Goal: Ask a question

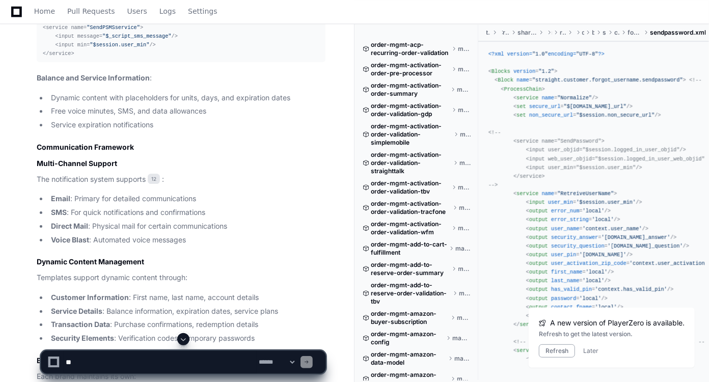
scroll to position [1551, 0]
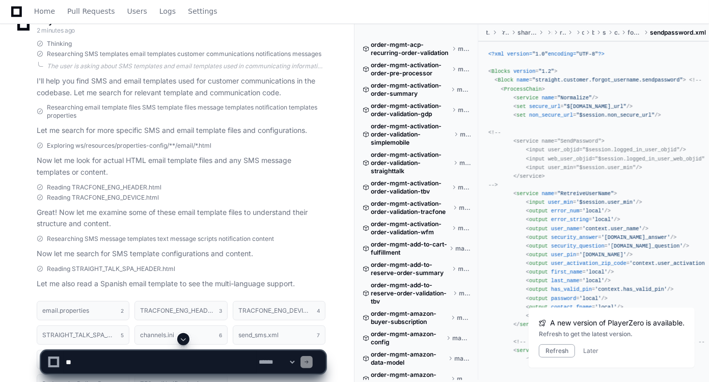
scroll to position [0, 0]
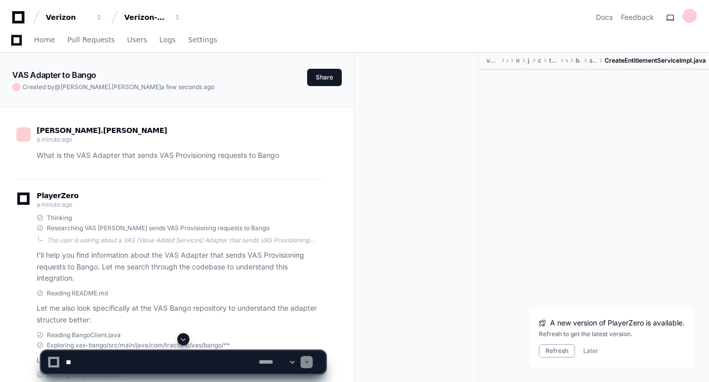
scroll to position [165, 0]
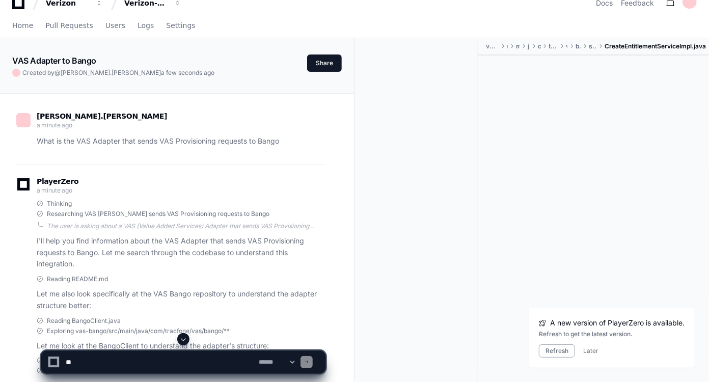
scroll to position [0, 0]
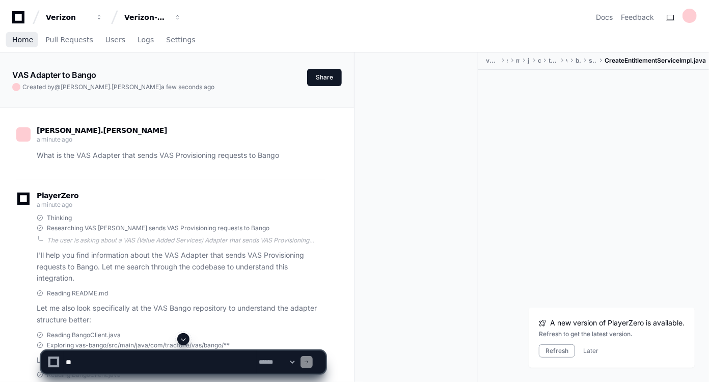
click at [20, 40] on span "Home" at bounding box center [22, 40] width 21 height 6
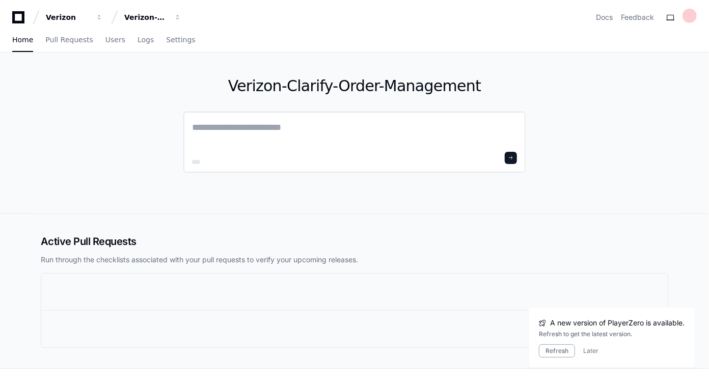
click at [202, 126] on textarea at bounding box center [354, 134] width 325 height 29
type textarea "**********"
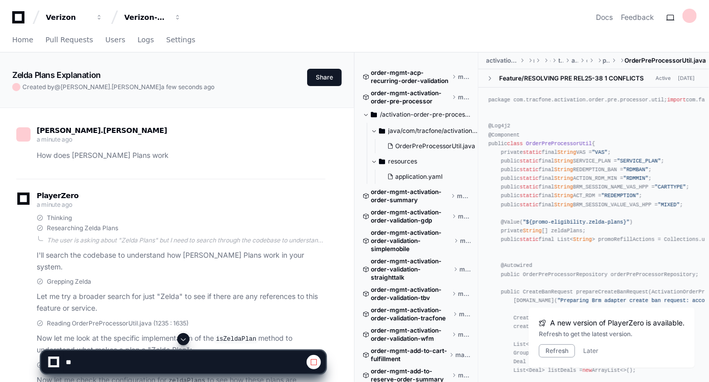
click at [342, 227] on div "[PERSON_NAME].[PERSON_NAME] a minute ago How does [PERSON_NAME] Plans work Play…" at bounding box center [177, 336] width 330 height 457
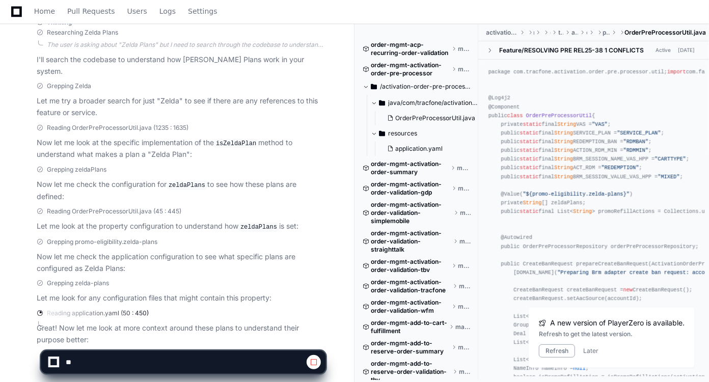
scroll to position [227, 0]
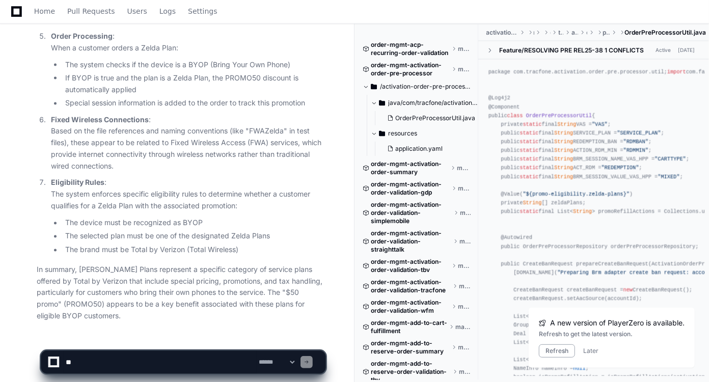
scroll to position [882, 0]
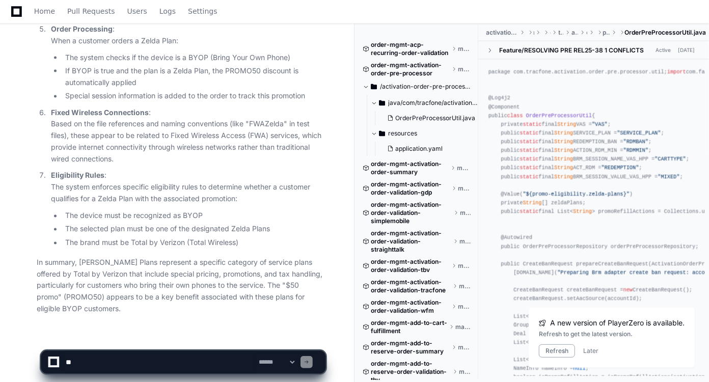
click at [148, 362] on textarea at bounding box center [160, 362] width 193 height 22
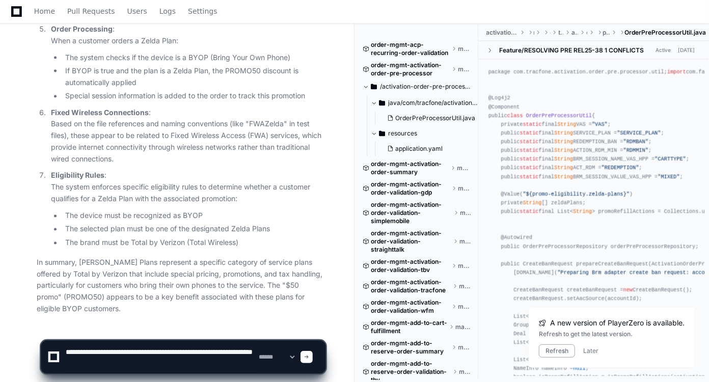
type textarea "**********"
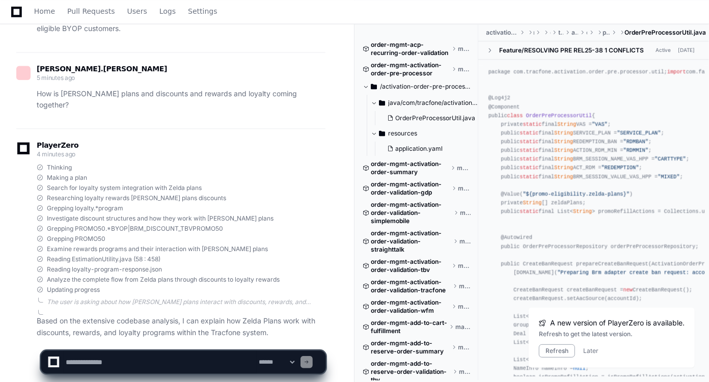
scroll to position [1175, 0]
